Goal: Information Seeking & Learning: Understand process/instructions

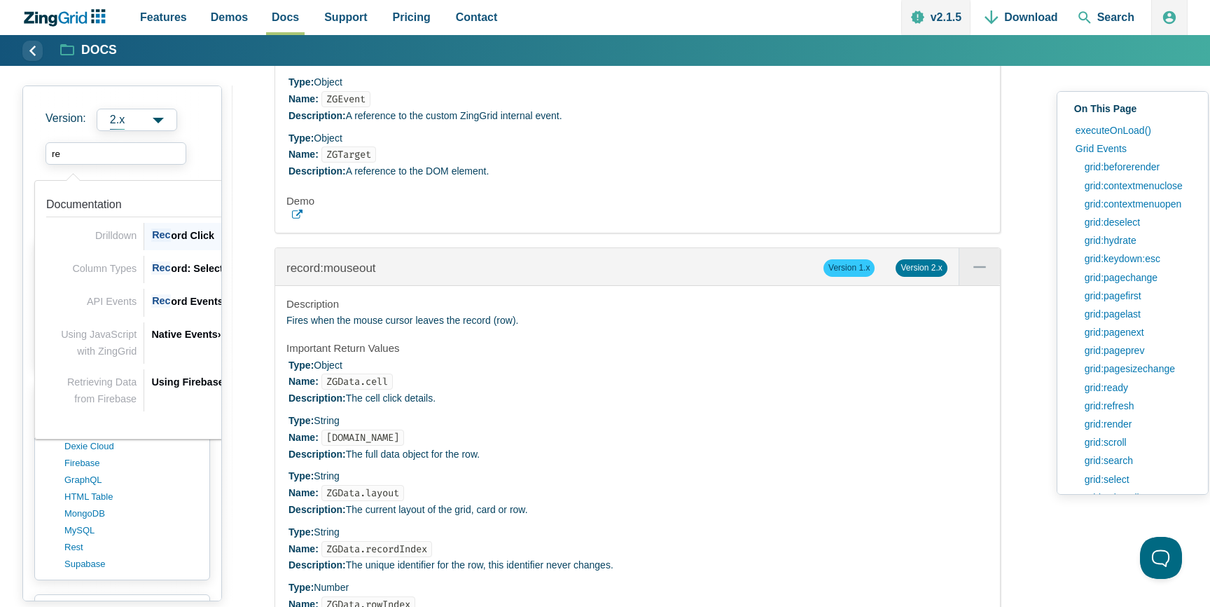
type input "r"
click at [185, 329] on div "API Methods" at bounding box center [261, 334] width 221 height 17
type input "api"
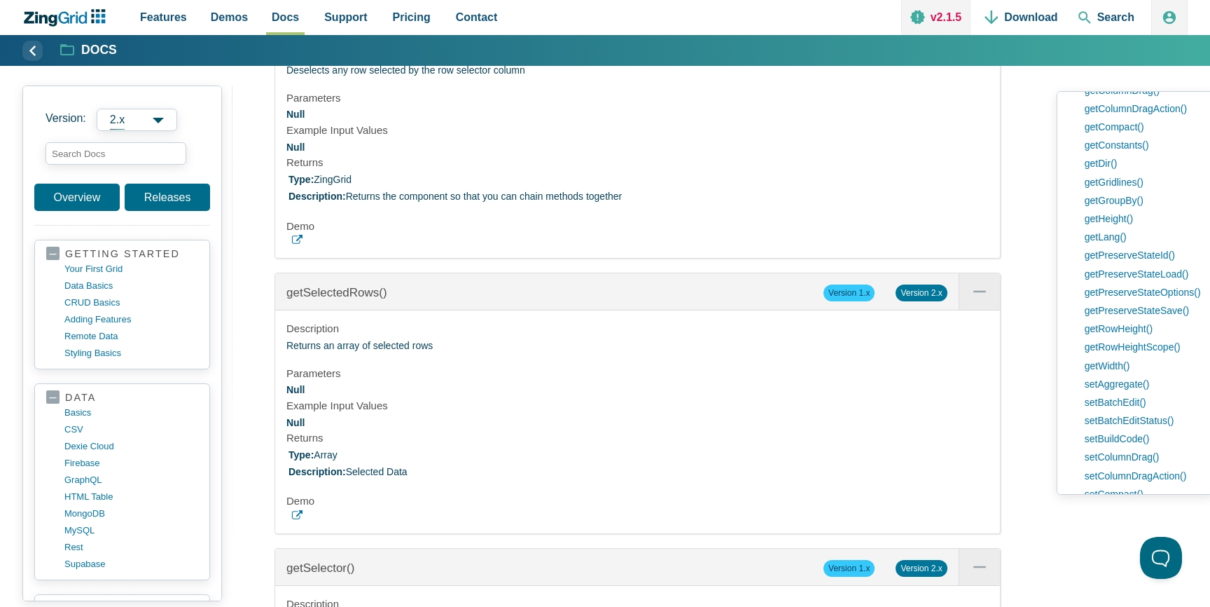
scroll to position [12893, 0]
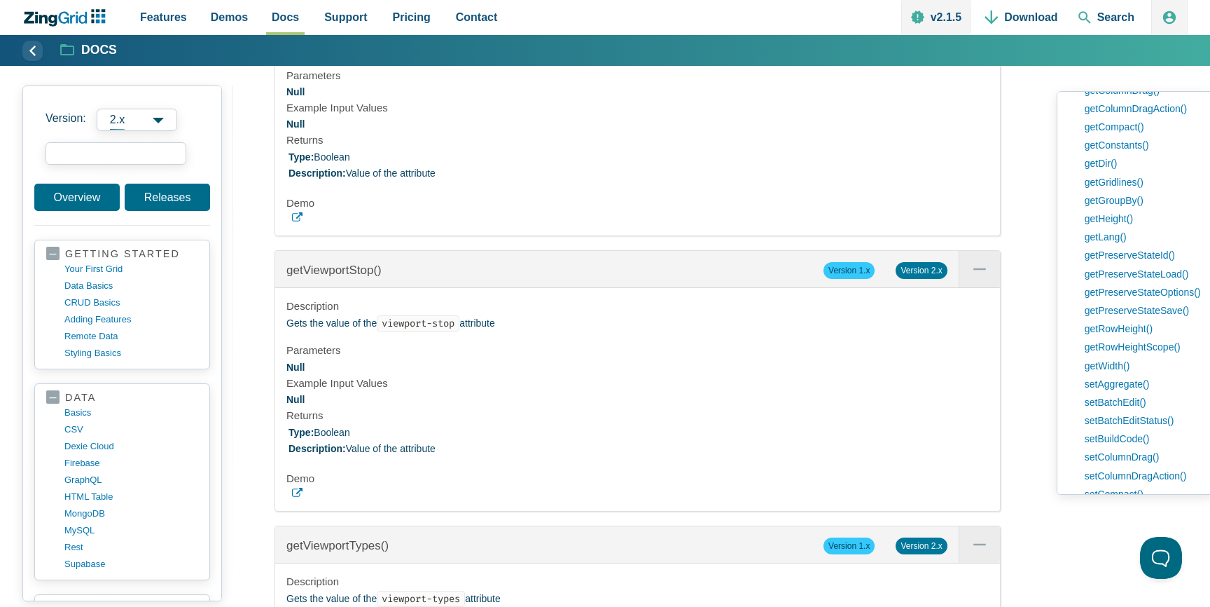
click at [133, 151] on input "search input" at bounding box center [116, 153] width 141 height 22
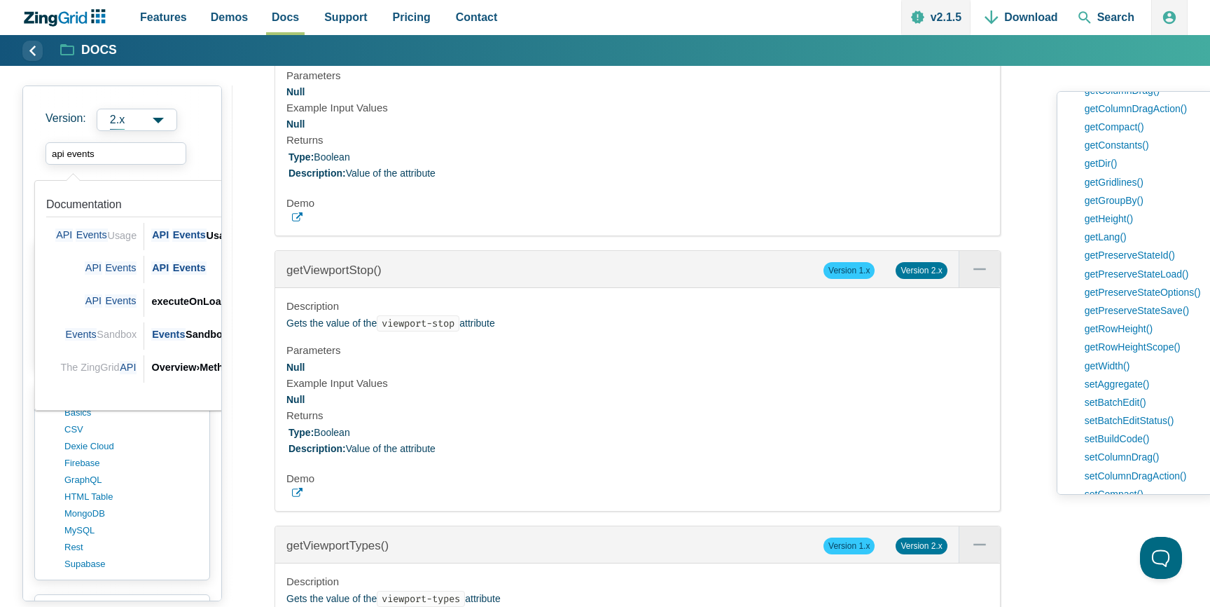
type input "api events"
click at [622, 227] on section "Viewport Methods Viewport methods allow adjusting our viewport manager. The vie…" at bounding box center [638, 548] width 726 height 2024
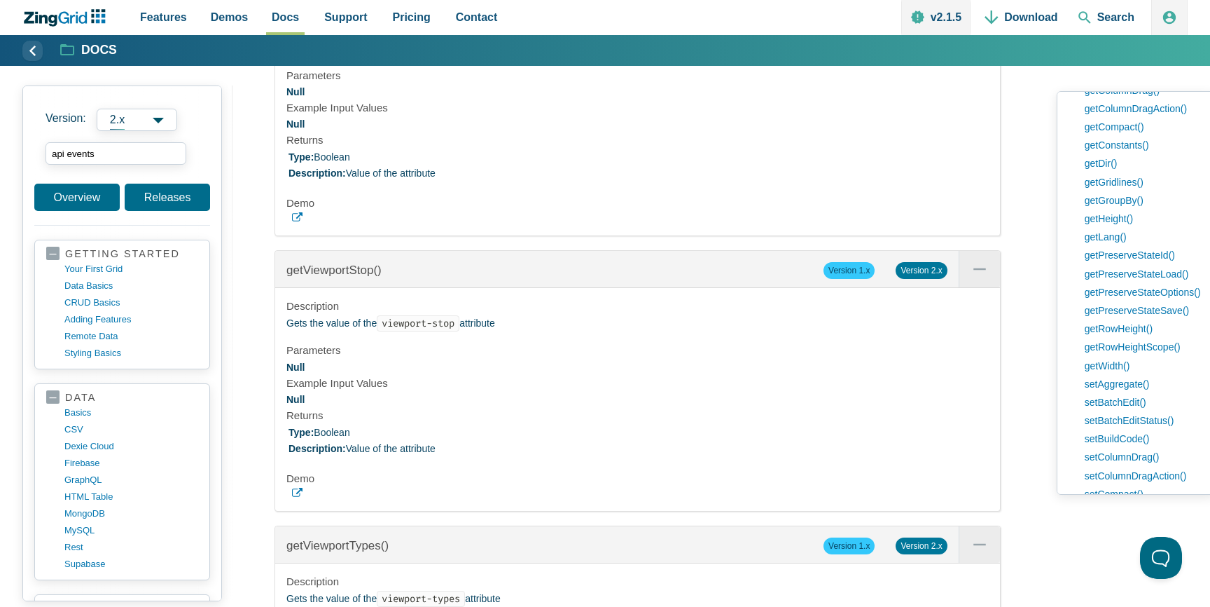
click at [622, 227] on section "Viewport Methods Viewport methods allow adjusting our viewport manager. The vie…" at bounding box center [638, 548] width 726 height 2024
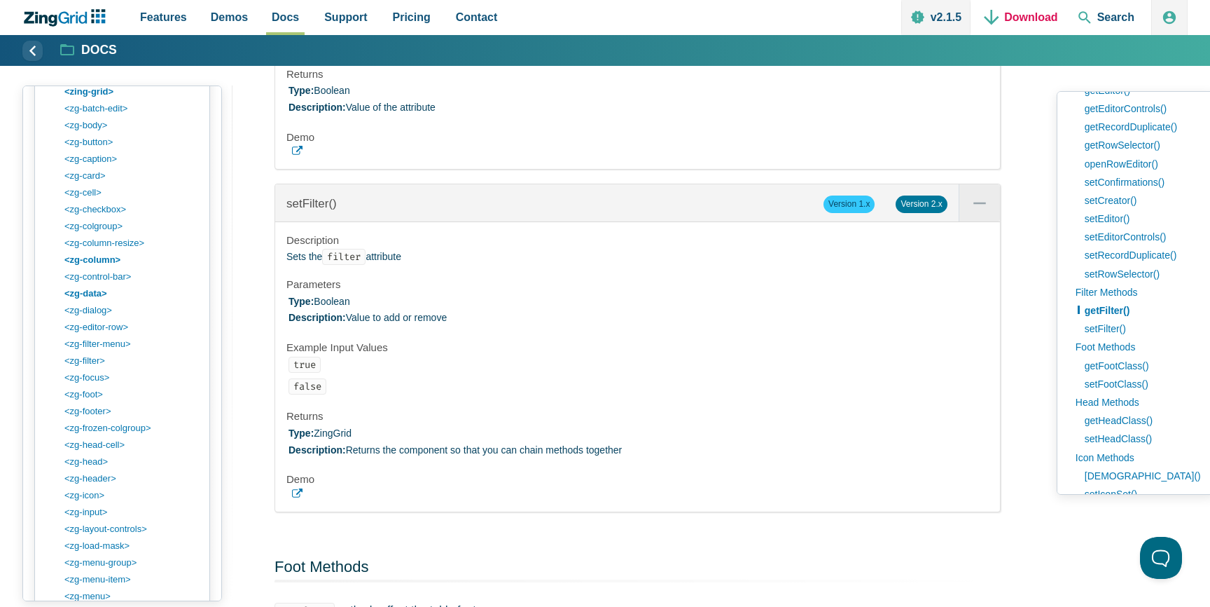
scroll to position [971, 0]
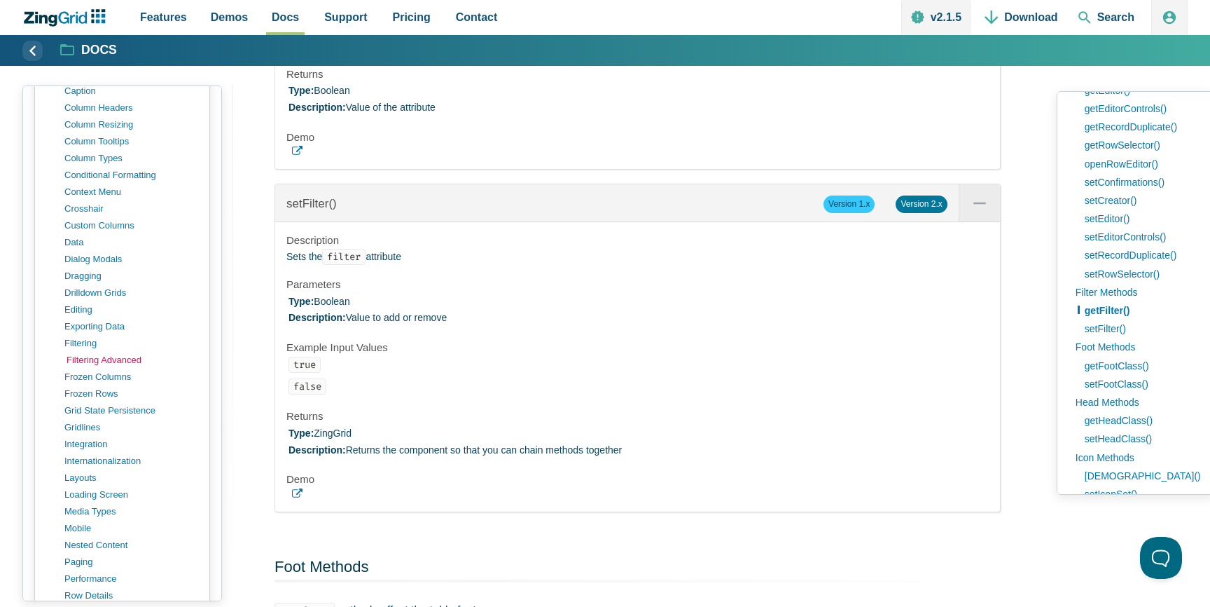
click at [101, 361] on link "filtering advanced" at bounding box center [134, 360] width 134 height 17
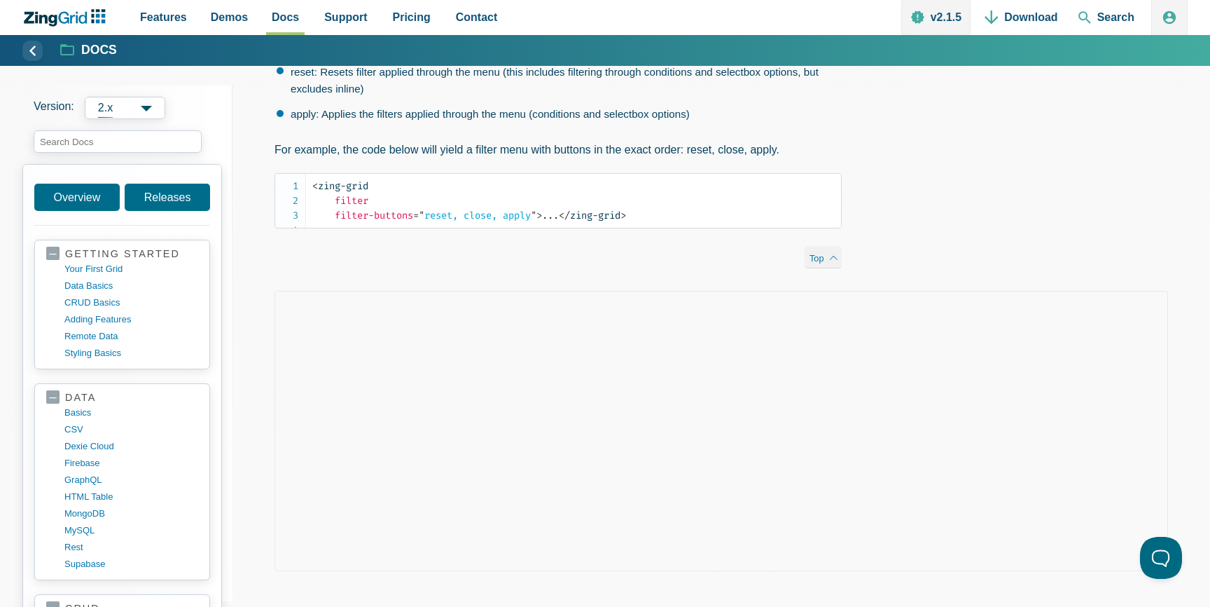
scroll to position [336, 0]
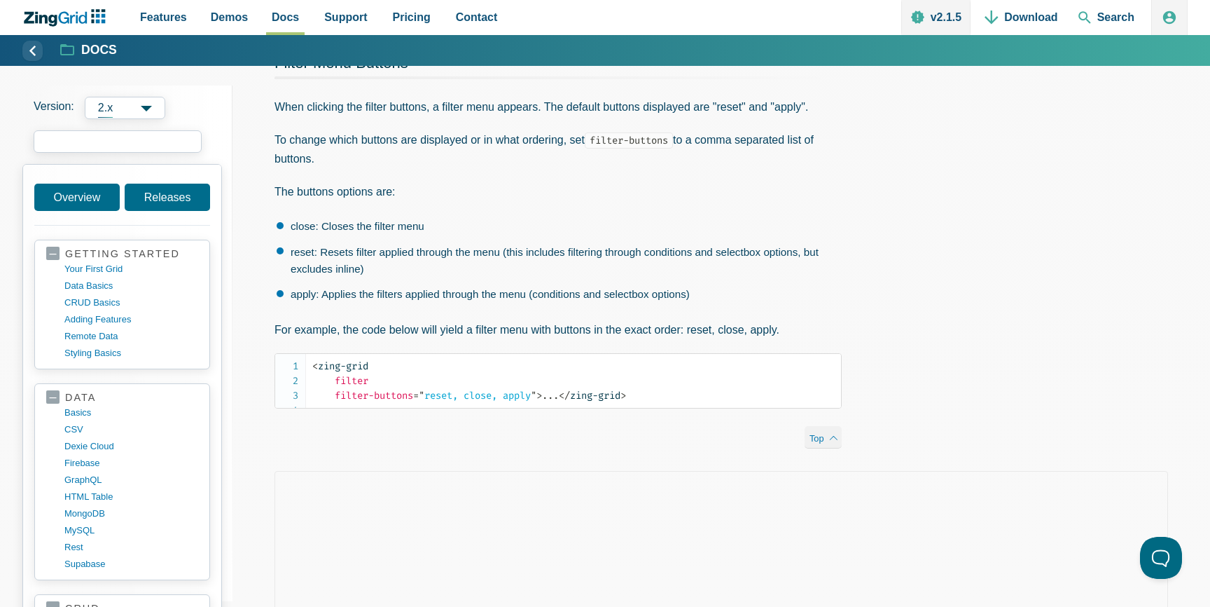
click at [152, 142] on input "search input" at bounding box center [118, 141] width 168 height 22
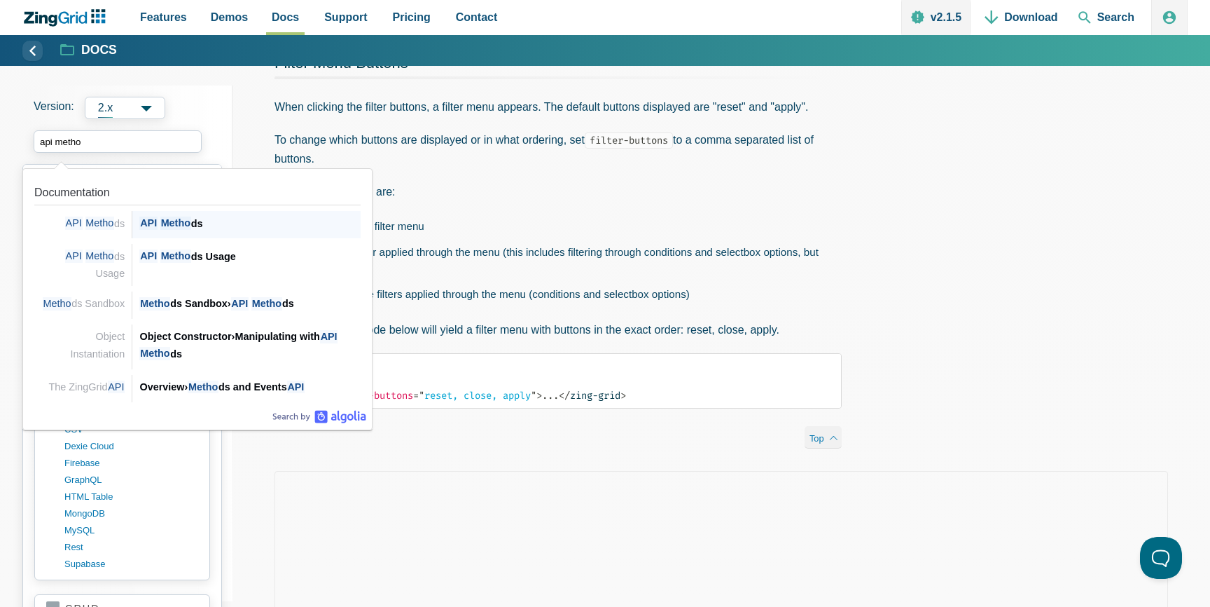
click at [188, 214] on div "API Metho ds API Metho ds" at bounding box center [246, 224] width 228 height 27
type input "api metho"
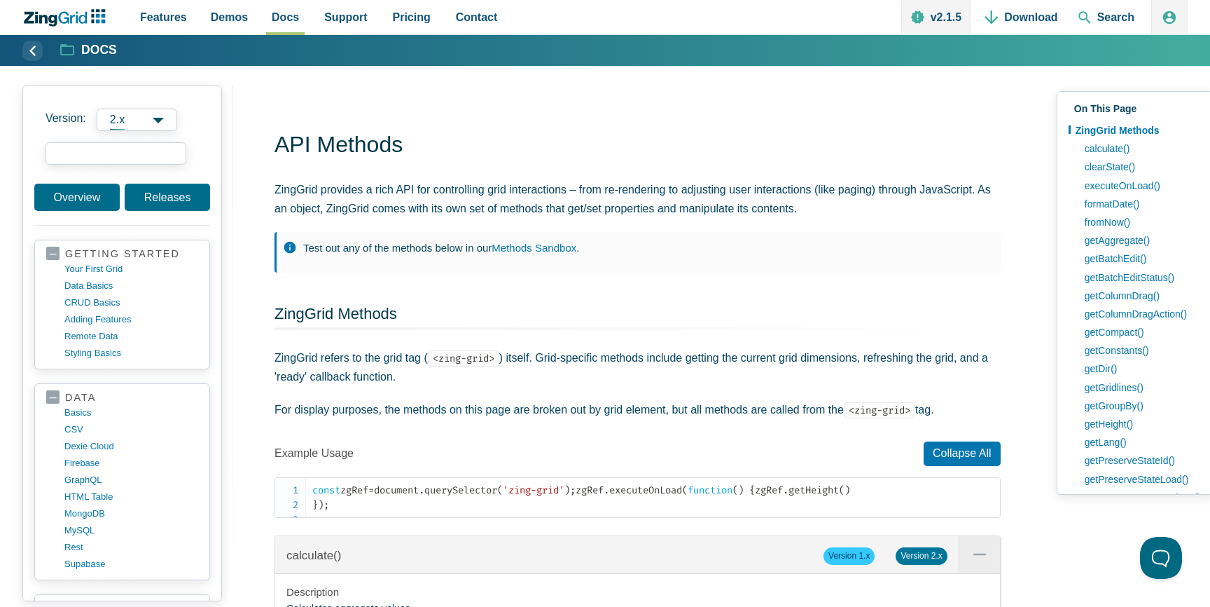
click at [137, 151] on input "search input" at bounding box center [116, 153] width 141 height 22
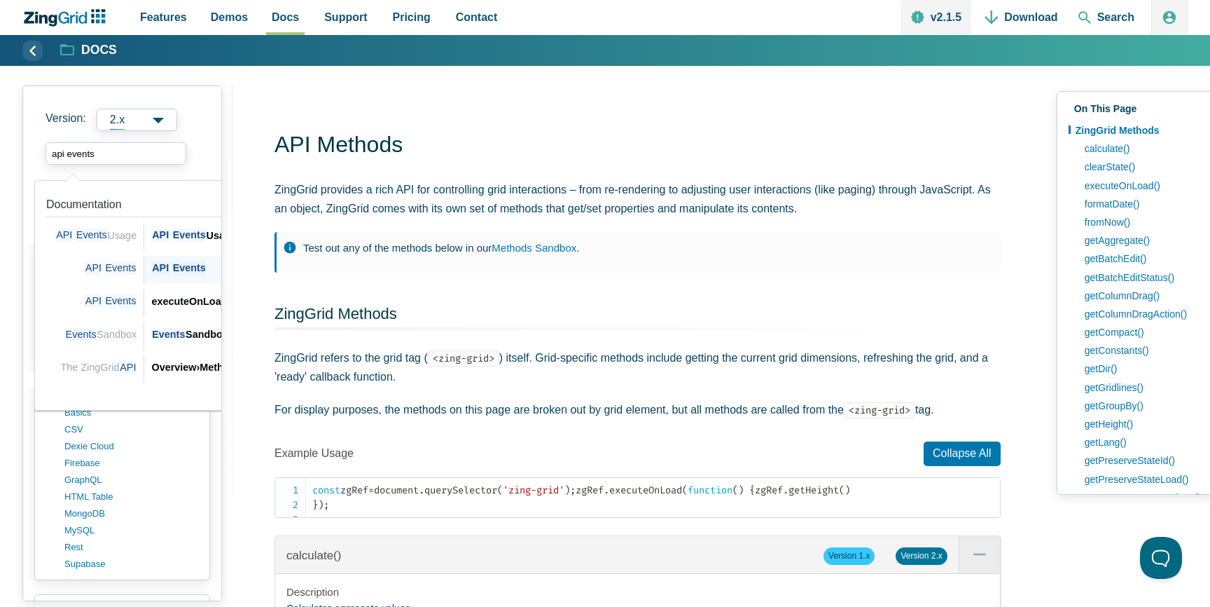
click at [176, 272] on span "Events" at bounding box center [189, 267] width 34 height 13
type input "api events"
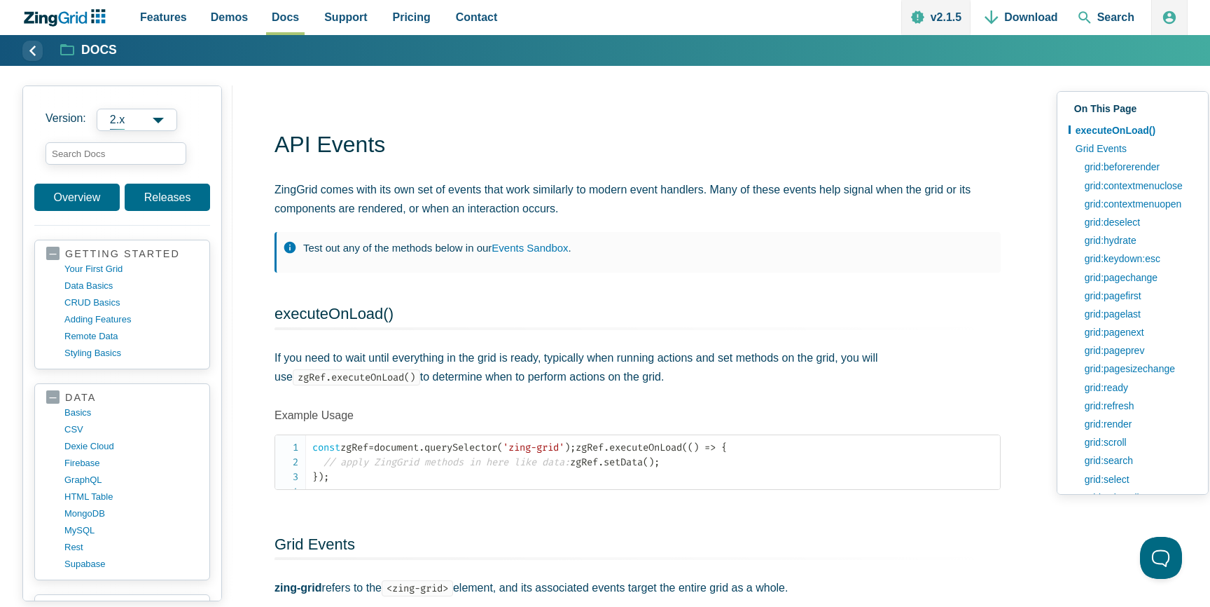
scroll to position [539, 0]
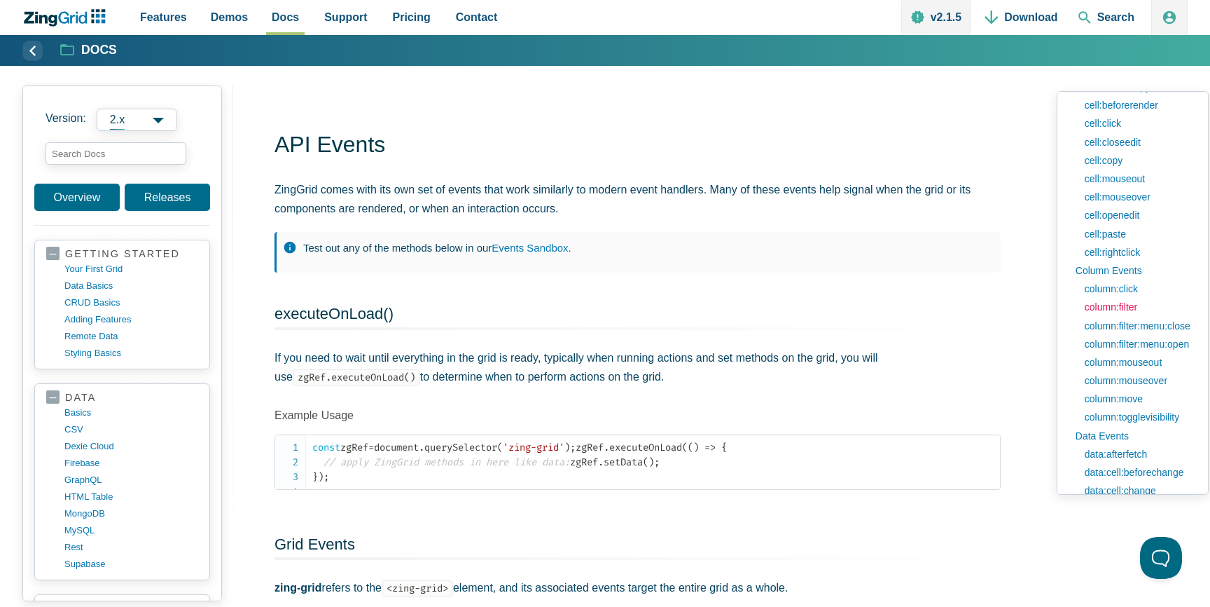
click at [1106, 305] on link "column:filter" at bounding box center [1137, 307] width 119 height 18
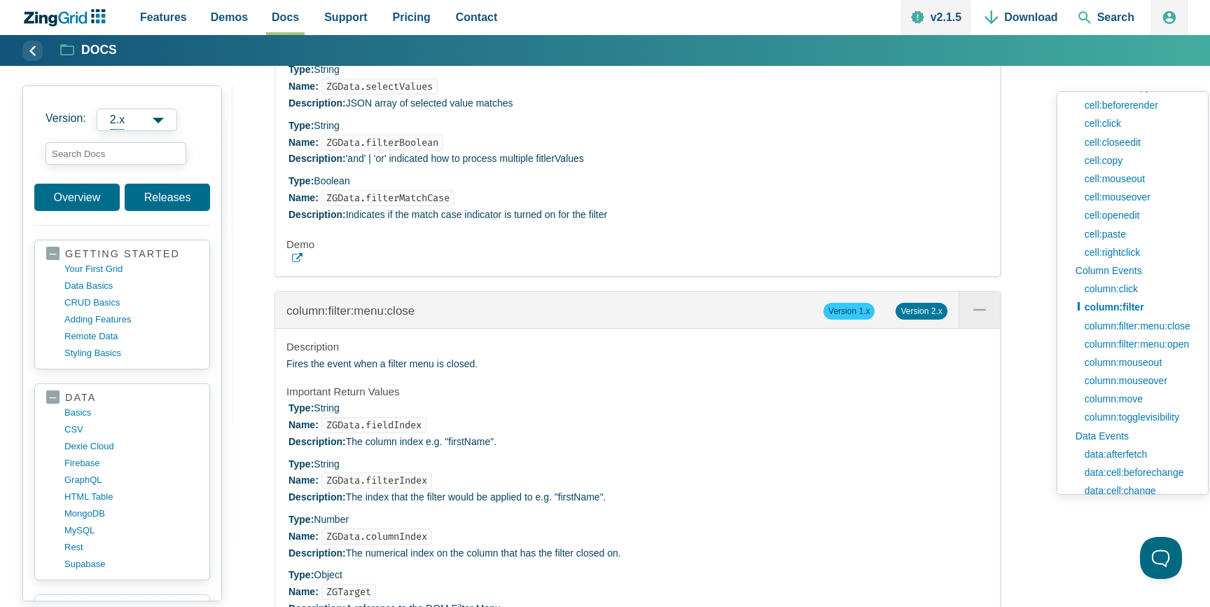
scroll to position [13551, 0]
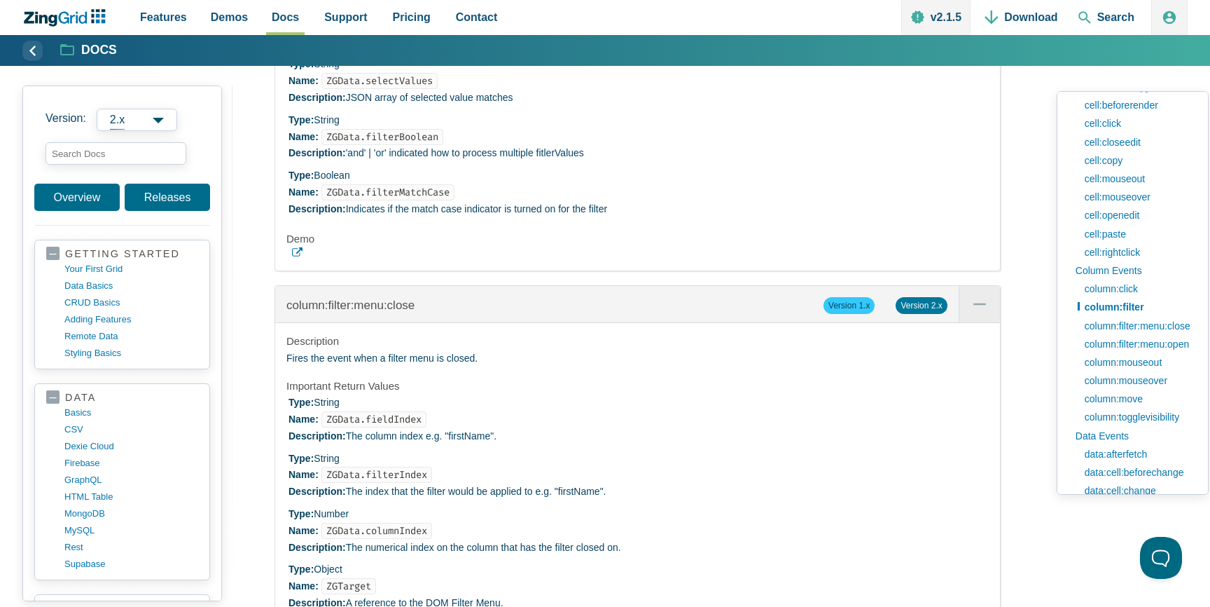
click at [296, 258] on icon "App Content" at bounding box center [297, 252] width 11 height 11
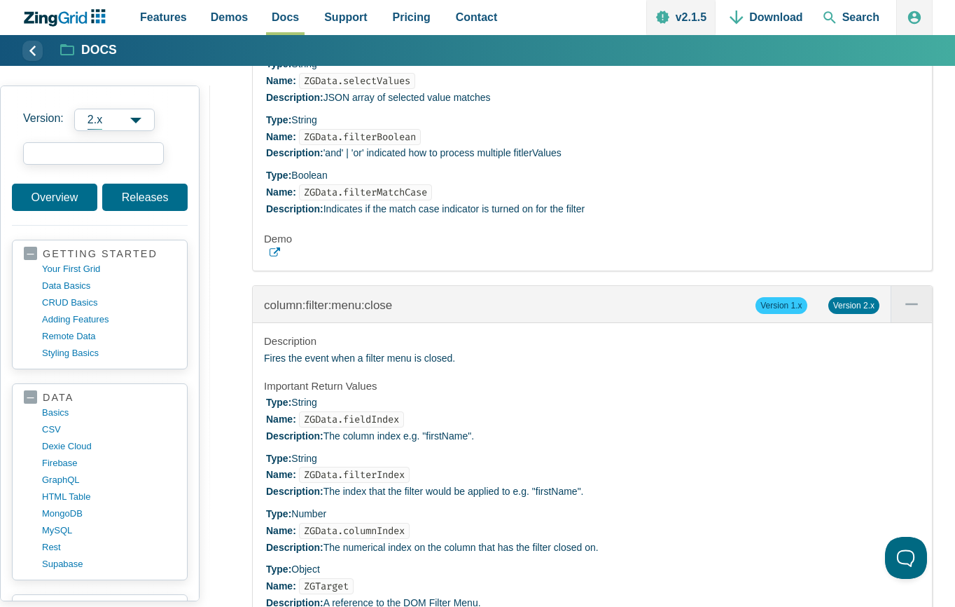
click at [99, 159] on input "search input" at bounding box center [93, 153] width 141 height 22
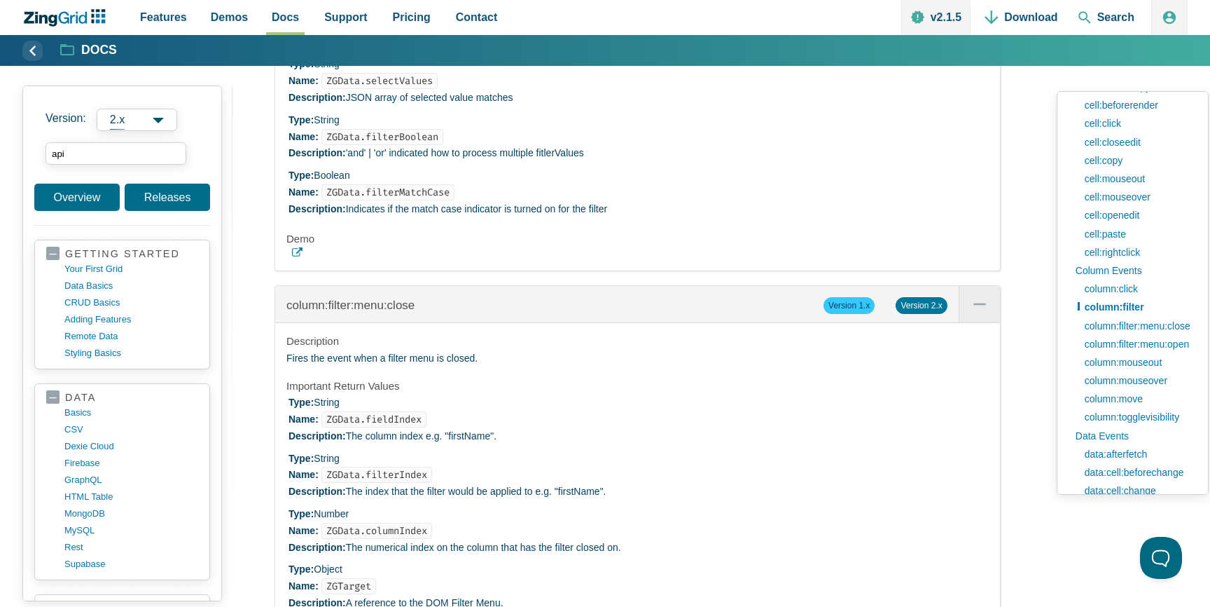
drag, startPoint x: 108, startPoint y: 151, endPoint x: 0, endPoint y: 151, distance: 107.9
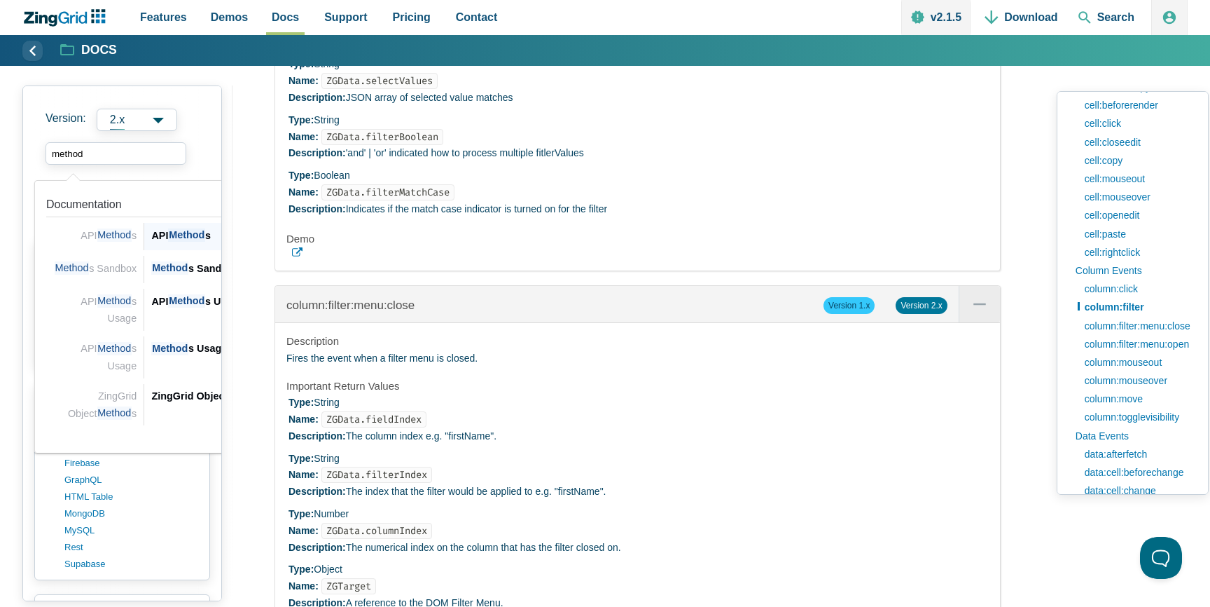
click at [177, 239] on span "Method" at bounding box center [186, 234] width 37 height 13
type input "method"
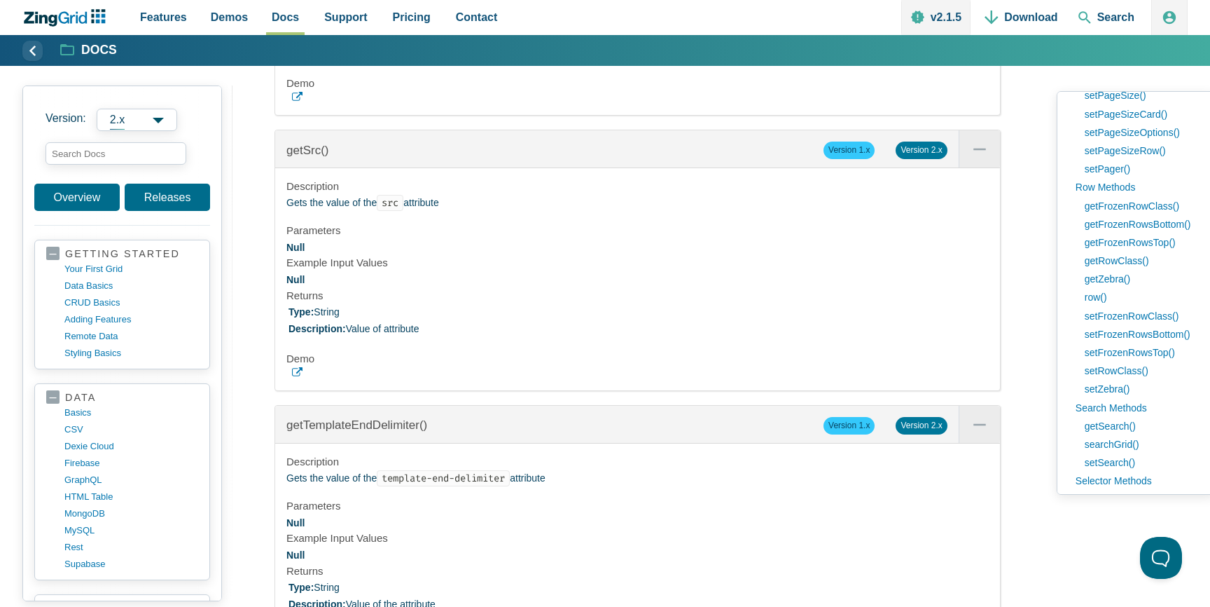
scroll to position [2740, 0]
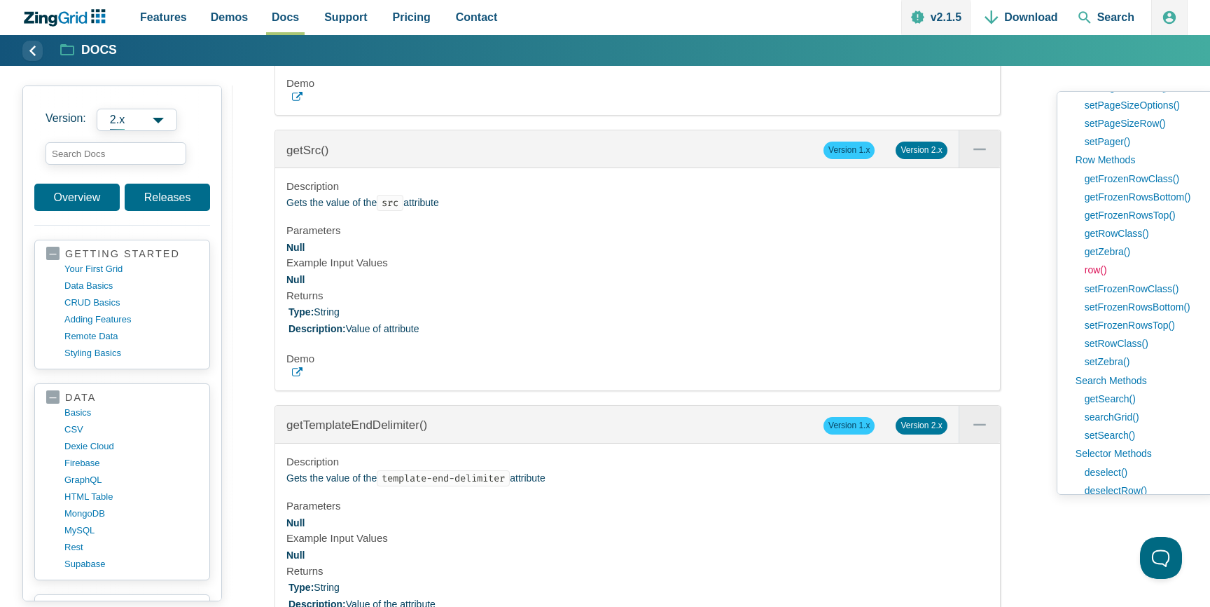
click at [1098, 272] on link "row()" at bounding box center [1141, 270] width 126 height 18
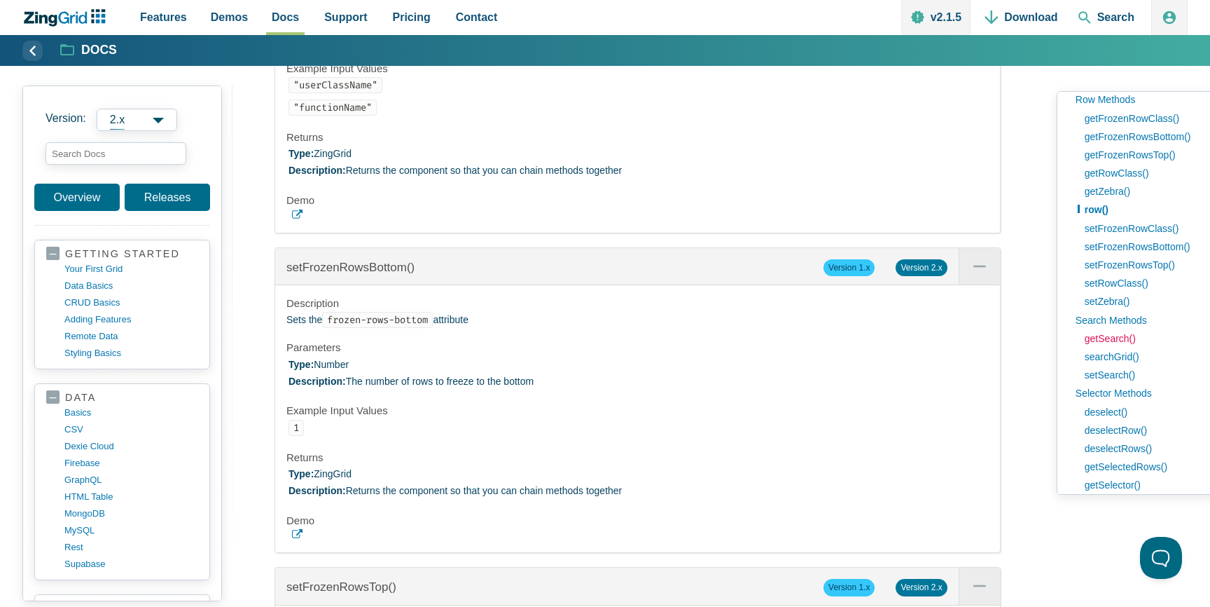
scroll to position [2798, 0]
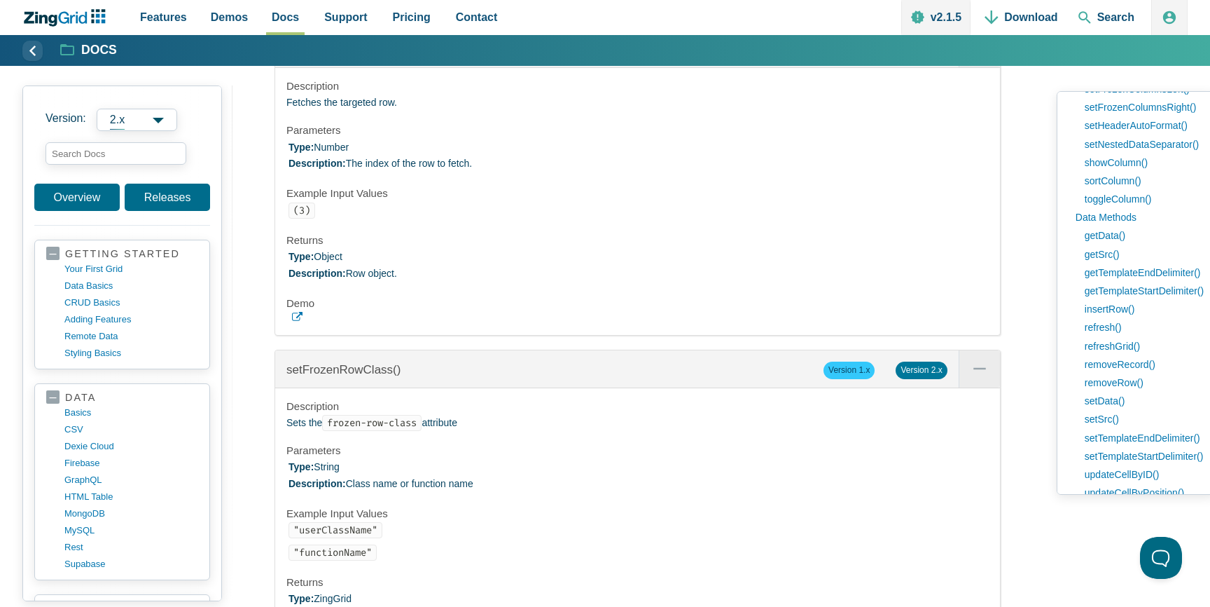
scroll to position [1301, 0]
click at [1113, 242] on link "getData()" at bounding box center [1141, 241] width 126 height 18
